Goal: Information Seeking & Learning: Learn about a topic

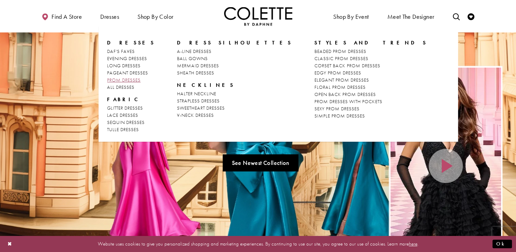
click at [122, 80] on span "PROM DRESSES" at bounding box center [123, 80] width 33 height 6
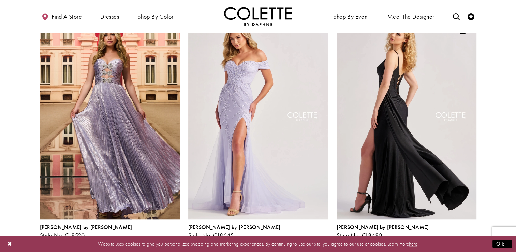
scroll to position [477, 0]
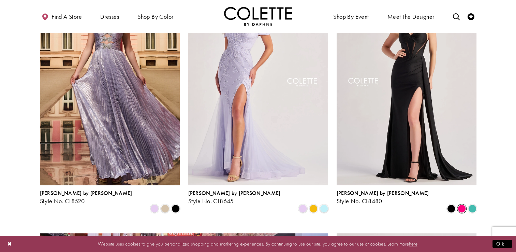
click at [461, 204] on span "Product List" at bounding box center [462, 208] width 8 height 8
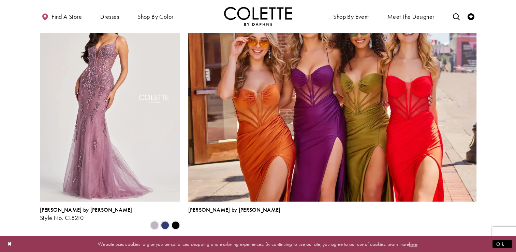
scroll to position [1603, 0]
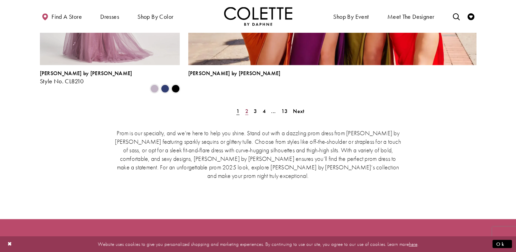
click at [247, 107] on span "2" at bounding box center [246, 110] width 3 height 7
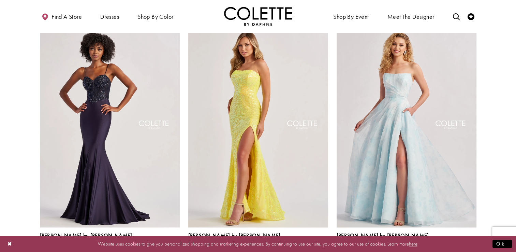
scroll to position [652, 0]
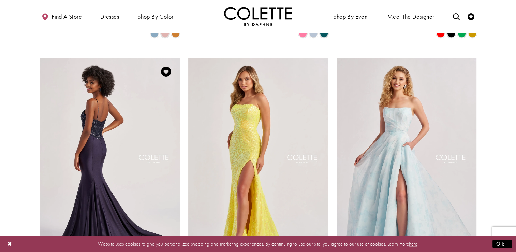
click at [86, 140] on img "Visit Colette by Daphne Style No. CL8515 Page" at bounding box center [110, 159] width 140 height 203
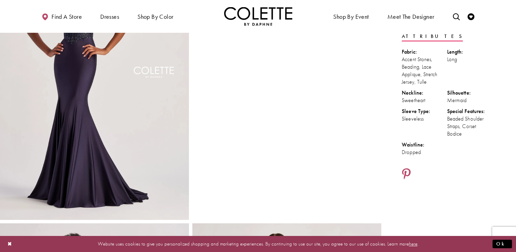
scroll to position [34, 0]
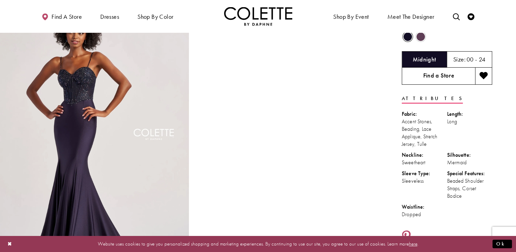
click at [436, 76] on link "Find a Store" at bounding box center [438, 76] width 73 height 17
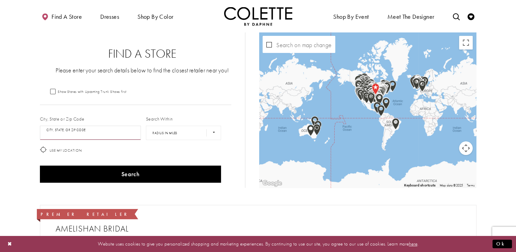
click at [71, 131] on input "City, State, or ZIP Code" at bounding box center [90, 133] width 101 height 14
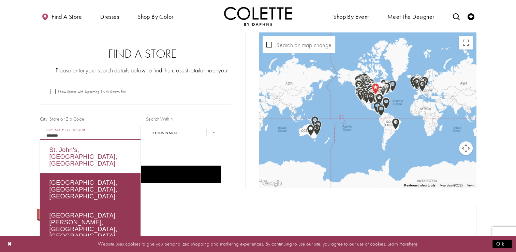
click at [62, 149] on div "St. John's, NL, Canada" at bounding box center [90, 156] width 101 height 33
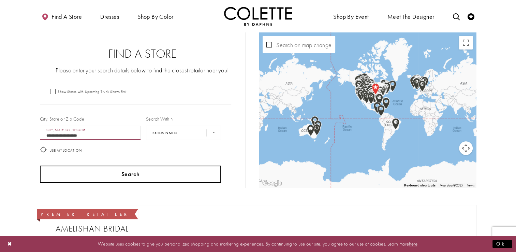
type input "**********"
click at [96, 179] on button "Search" at bounding box center [130, 173] width 181 height 17
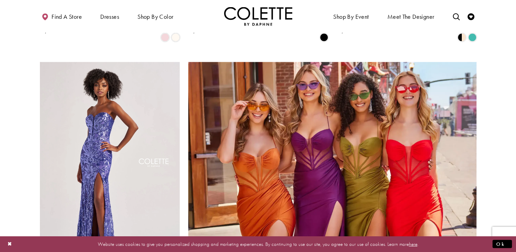
scroll to position [1539, 0]
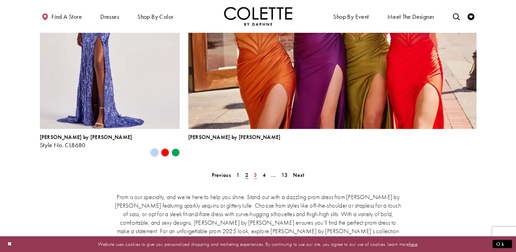
click at [255, 171] on span "3" at bounding box center [255, 174] width 3 height 7
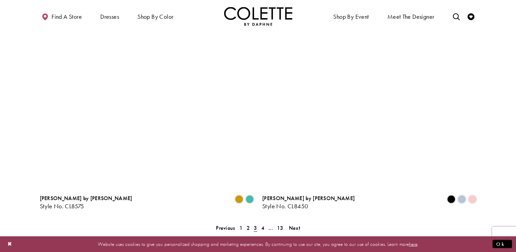
scroll to position [1471, 0]
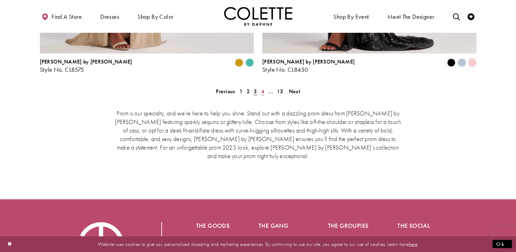
click at [262, 88] on span "4" at bounding box center [262, 91] width 3 height 7
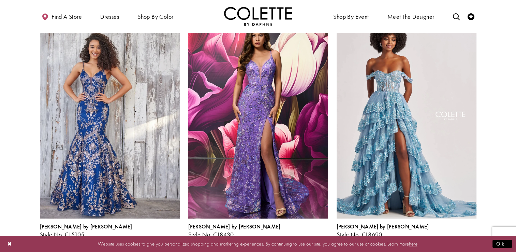
scroll to position [448, 0]
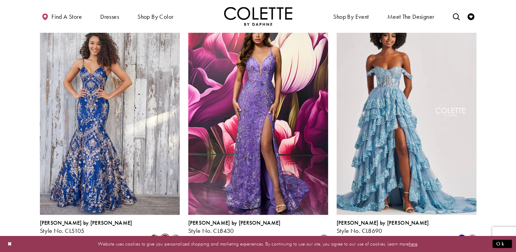
click at [165, 234] on span "Product List" at bounding box center [165, 238] width 8 height 8
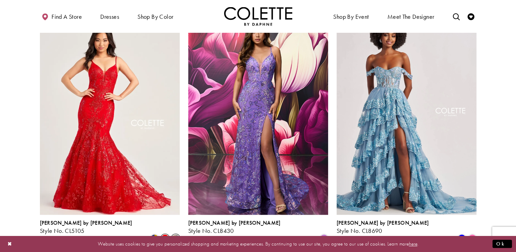
click at [178, 234] on span "Product List" at bounding box center [176, 238] width 8 height 8
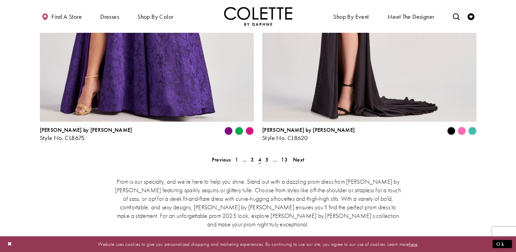
scroll to position [1437, 0]
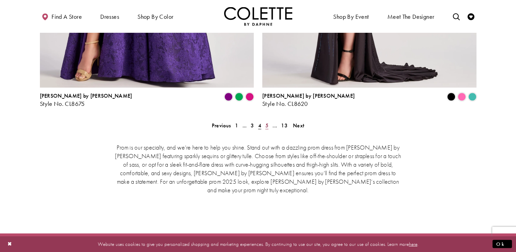
click at [267, 122] on span "5" at bounding box center [266, 125] width 3 height 7
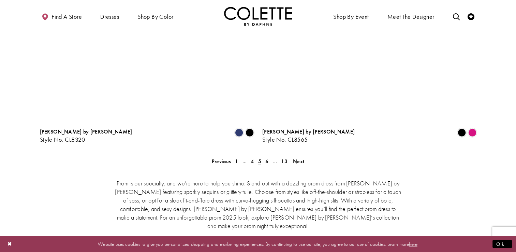
scroll to position [1403, 0]
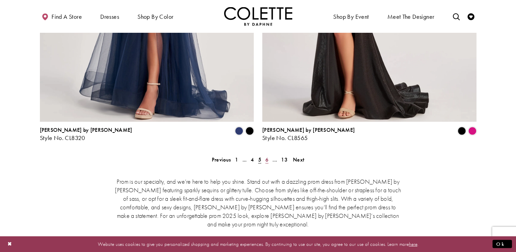
click at [266, 156] on span "6" at bounding box center [266, 159] width 3 height 7
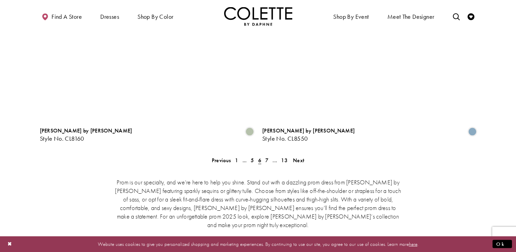
scroll to position [1403, 0]
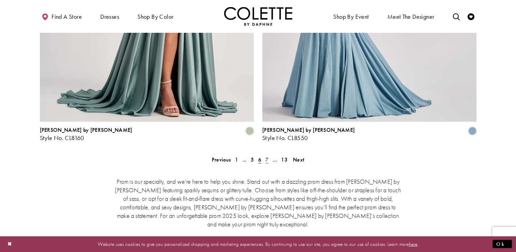
click at [266, 156] on span "7" at bounding box center [266, 159] width 3 height 7
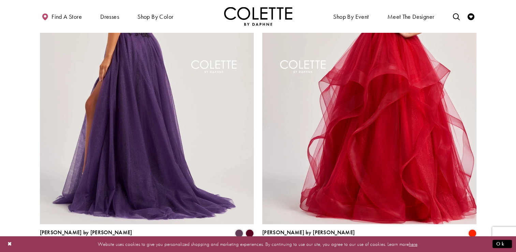
scroll to position [1471, 0]
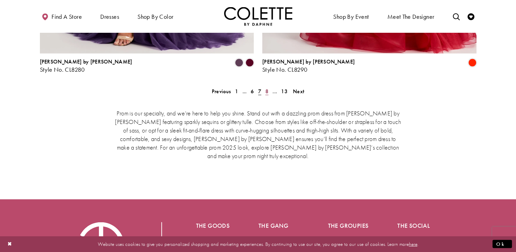
click at [267, 88] on span "8" at bounding box center [266, 91] width 3 height 7
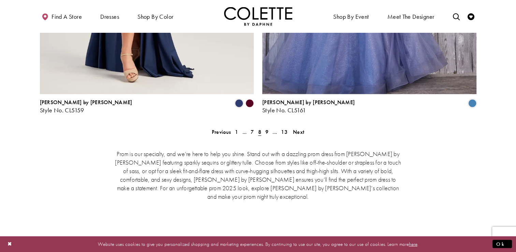
scroll to position [1437, 0]
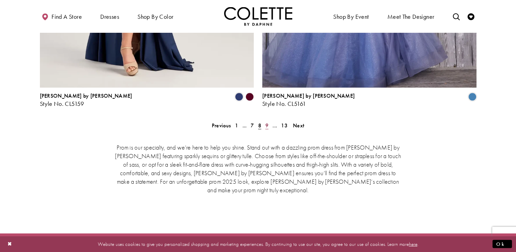
click at [266, 122] on span "9" at bounding box center [266, 125] width 3 height 7
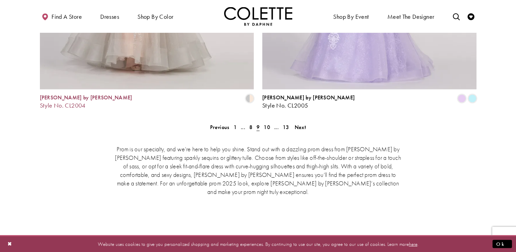
scroll to position [1437, 0]
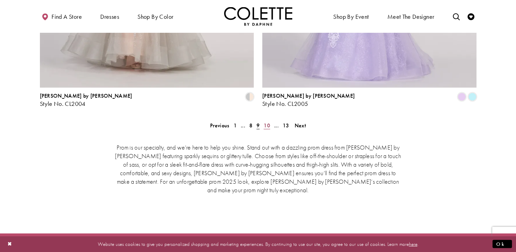
click at [268, 122] on span "10" at bounding box center [267, 125] width 6 height 7
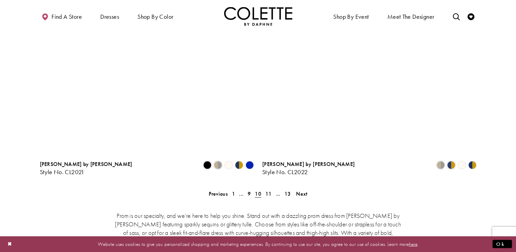
scroll to position [1403, 0]
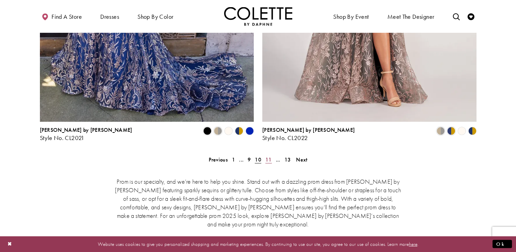
click at [270, 156] on span "11" at bounding box center [268, 159] width 6 height 7
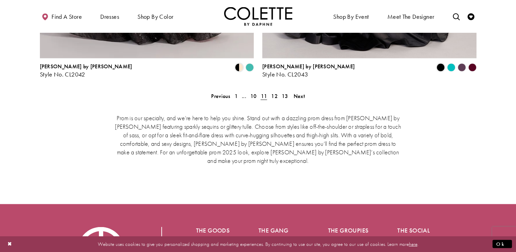
scroll to position [1471, 0]
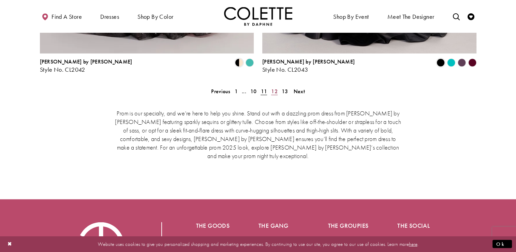
click at [274, 88] on span "12" at bounding box center [274, 91] width 6 height 7
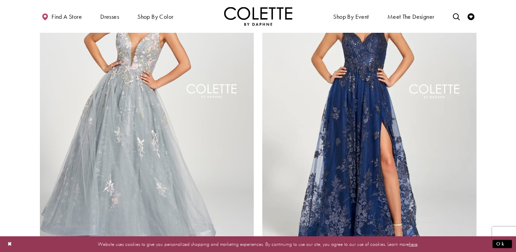
scroll to position [1369, 0]
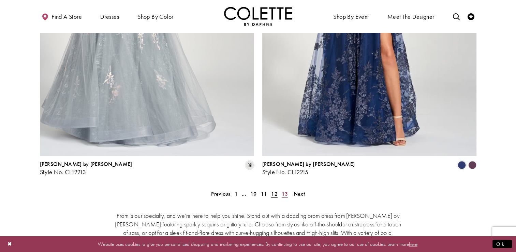
click at [284, 190] on span "13" at bounding box center [285, 193] width 6 height 7
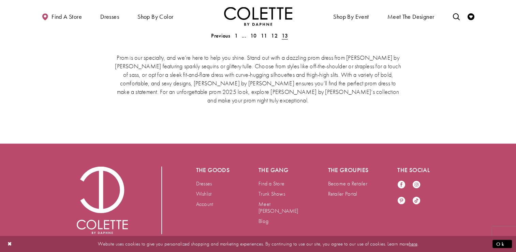
scroll to position [1394, 0]
